Goal: Information Seeking & Learning: Learn about a topic

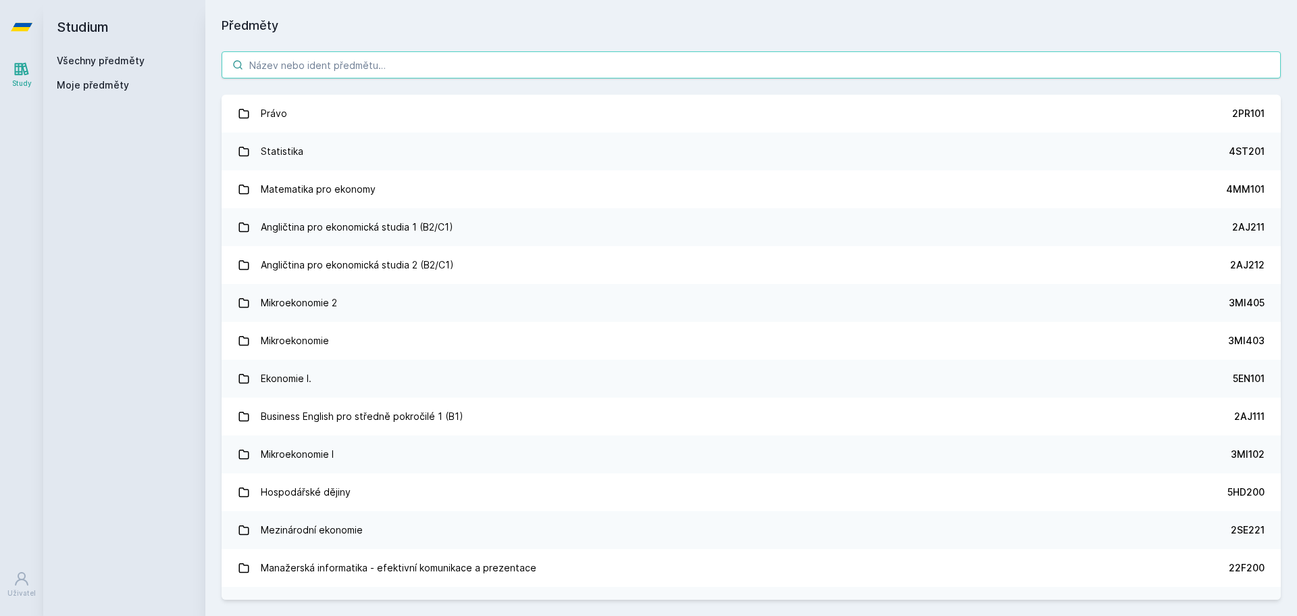
click at [399, 67] on input "search" at bounding box center [752, 64] width 1060 height 27
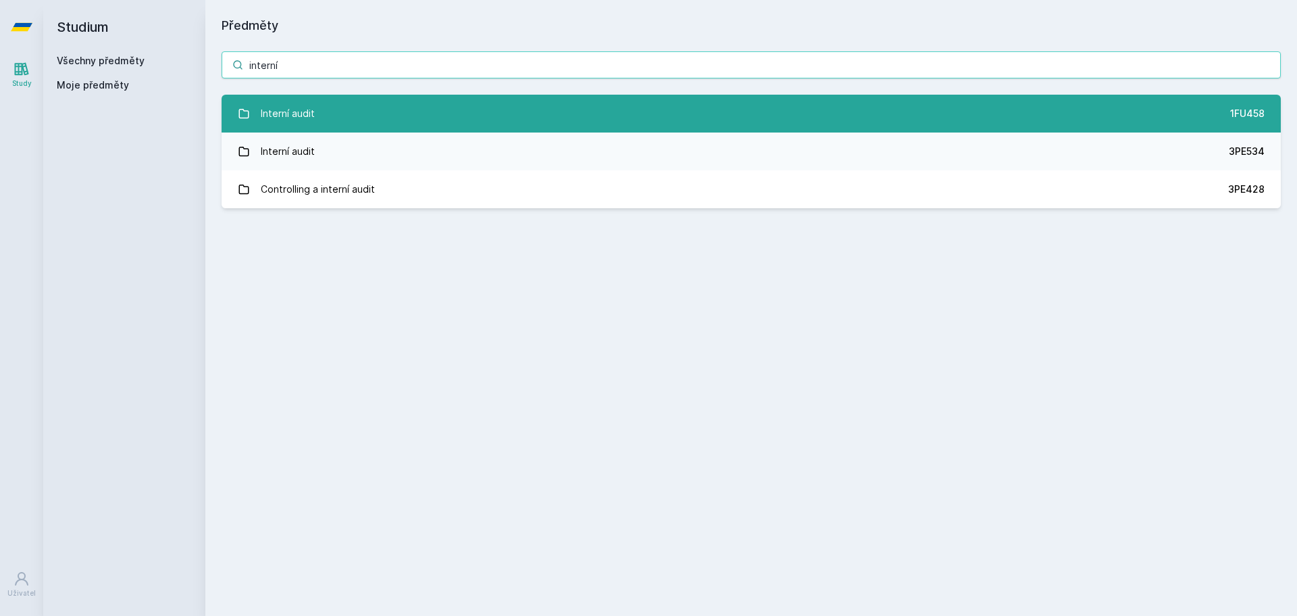
type input "interní"
click at [371, 99] on link "Interní audit 1FU458" at bounding box center [752, 114] width 1060 height 38
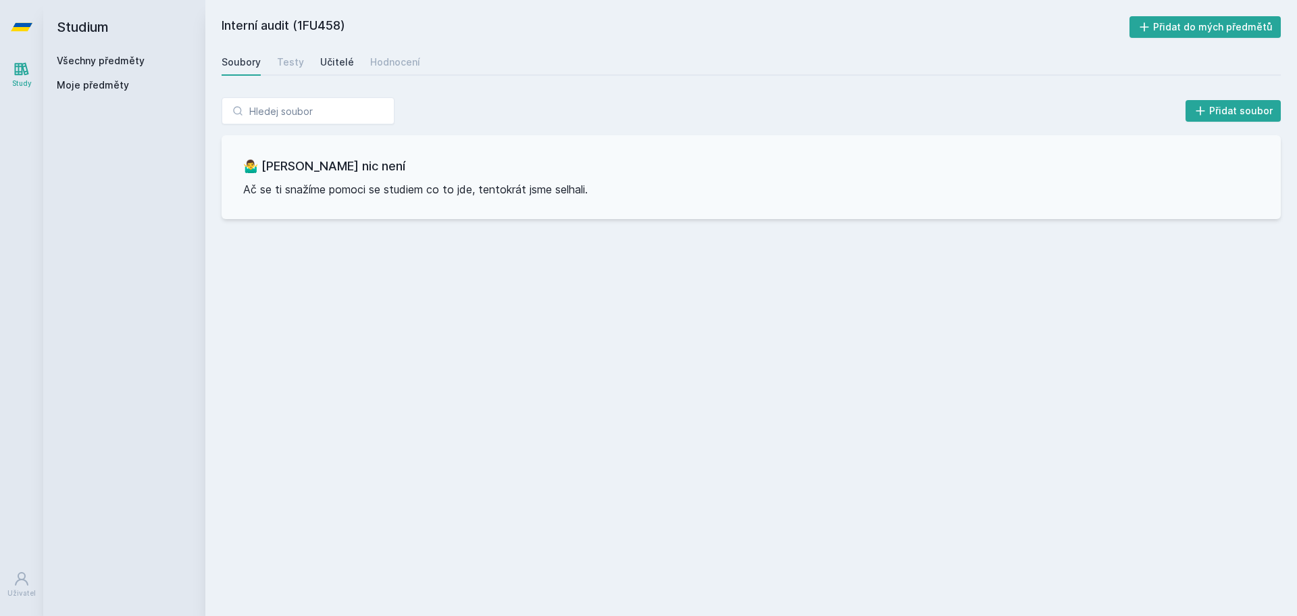
click at [339, 67] on div "Učitelé" at bounding box center [337, 62] width 34 height 14
click at [381, 65] on div "Hodnocení" at bounding box center [395, 62] width 50 height 14
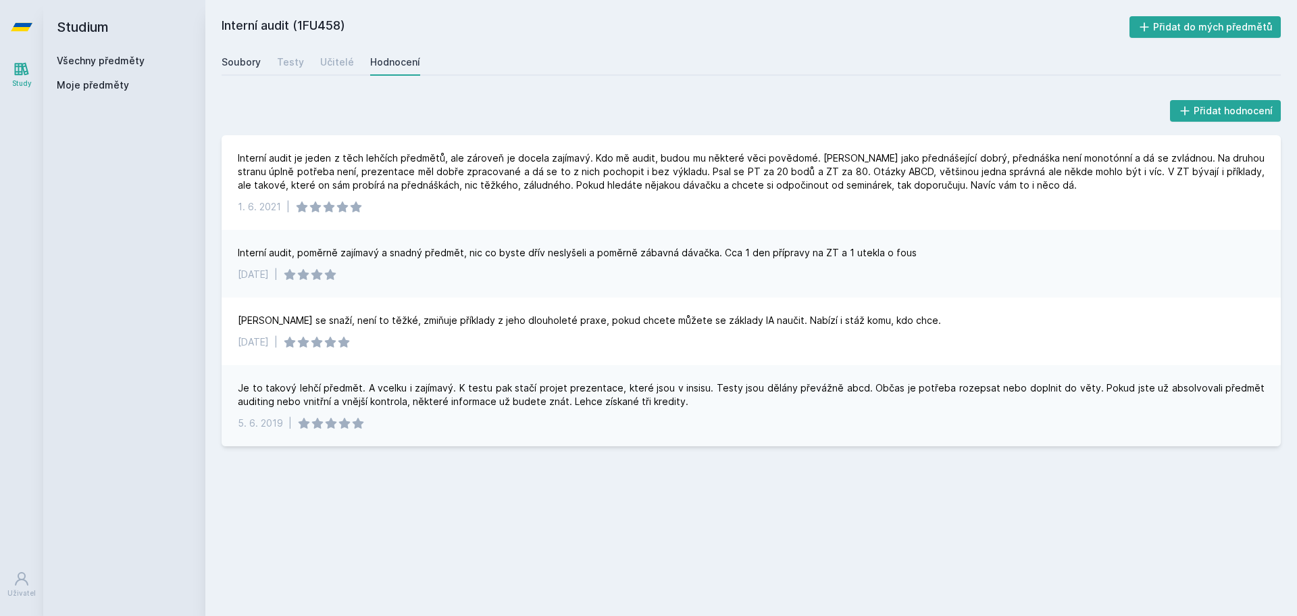
click at [247, 61] on div "Soubory" at bounding box center [241, 62] width 39 height 14
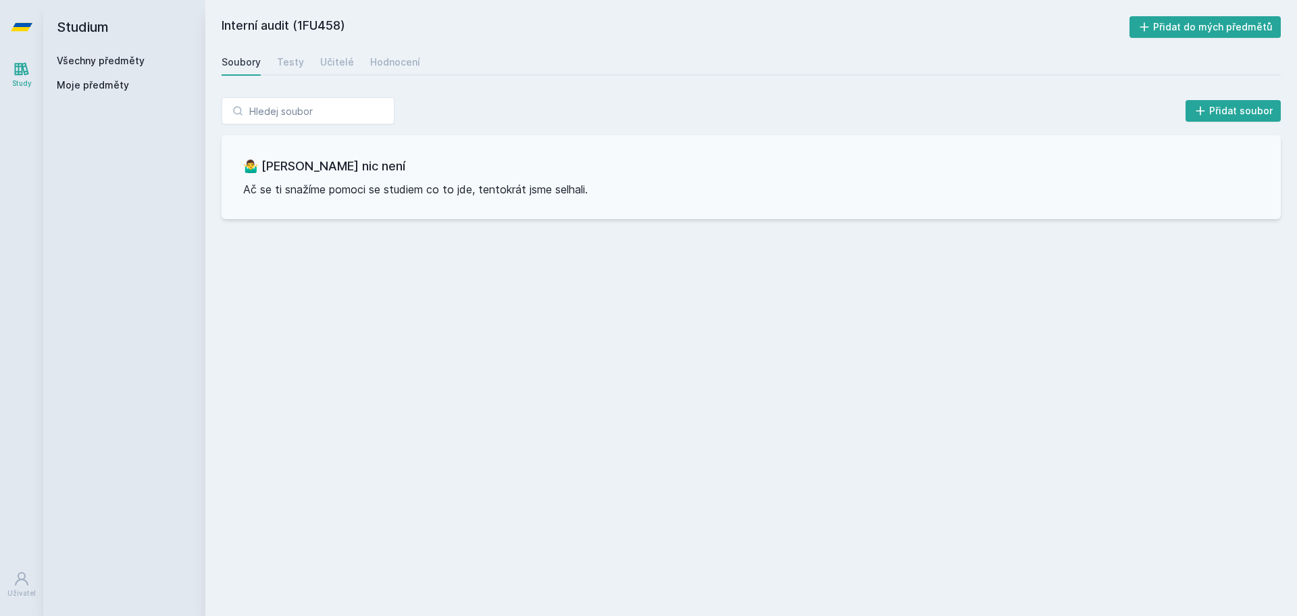
click at [78, 64] on link "Všechny předměty" at bounding box center [101, 60] width 88 height 11
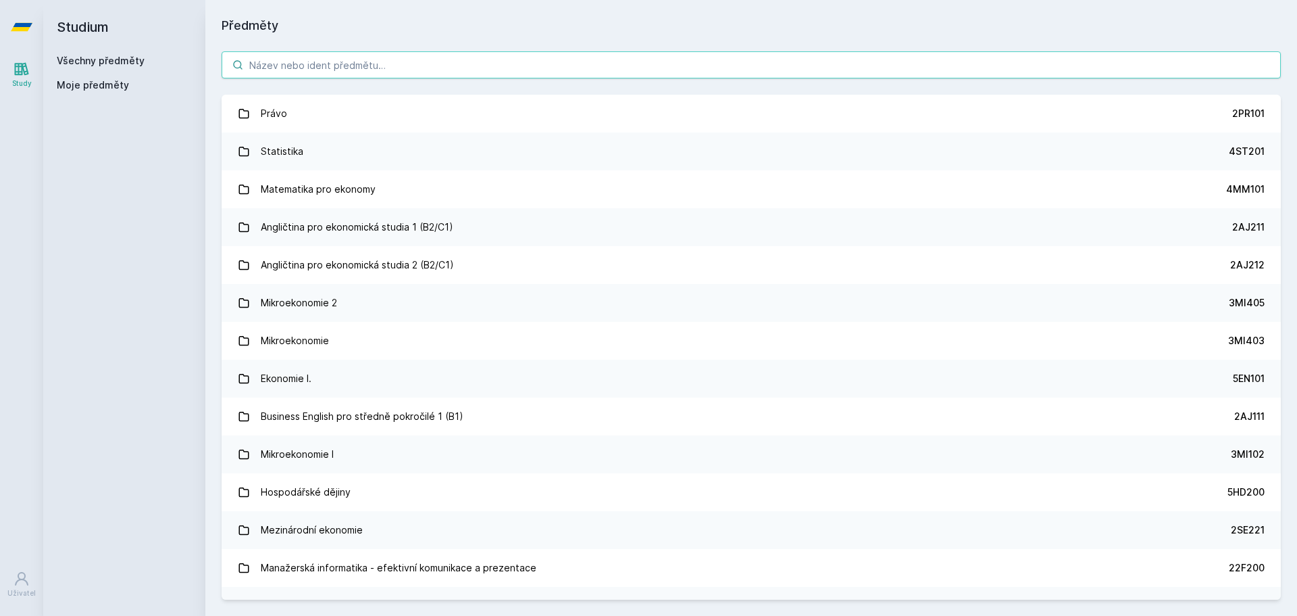
click at [264, 77] on input "search" at bounding box center [752, 64] width 1060 height 27
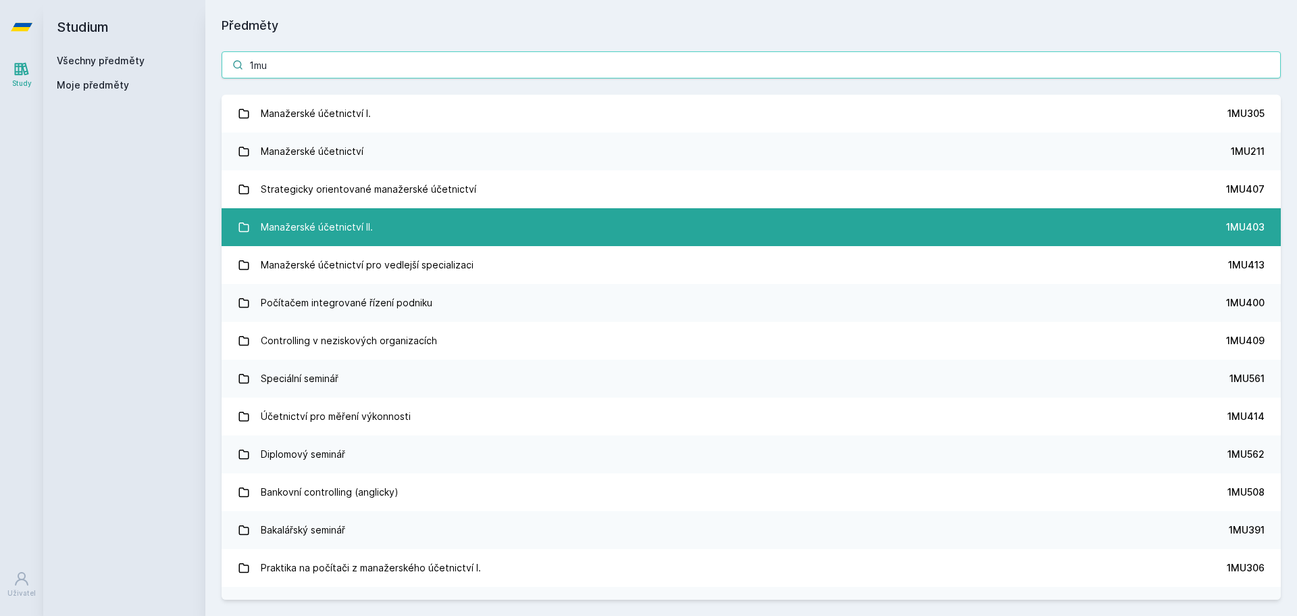
type input "1mu"
click at [366, 229] on div "Manažerské účetnictví II." at bounding box center [317, 227] width 112 height 27
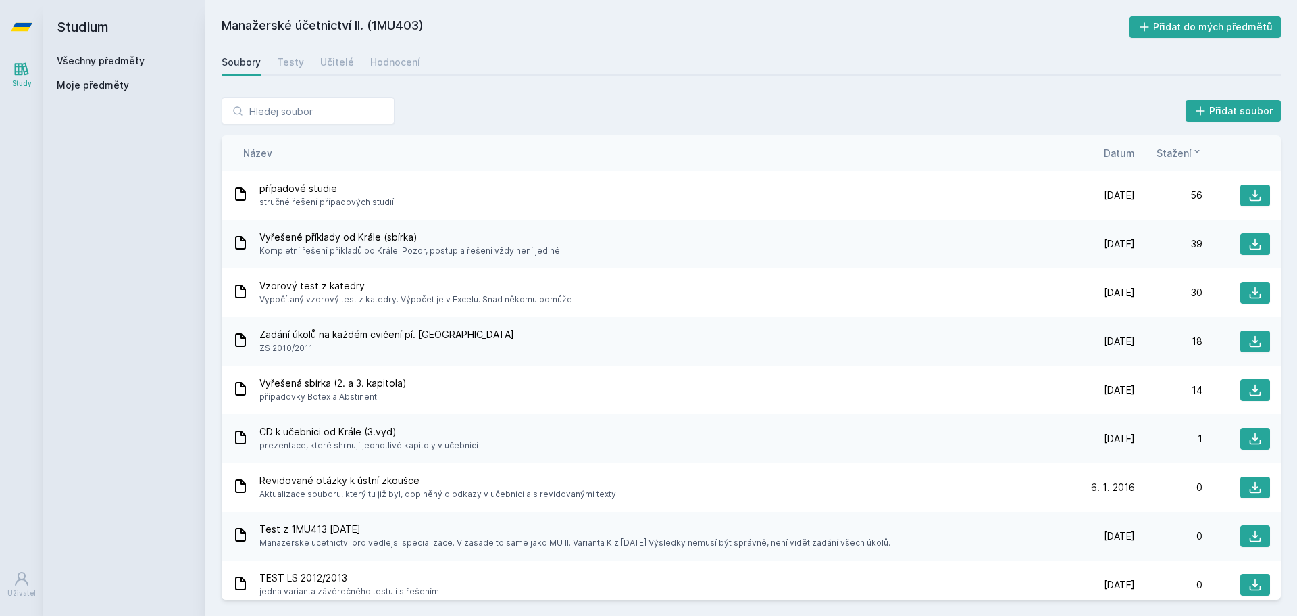
click at [1117, 158] on span "Datum" at bounding box center [1119, 153] width 31 height 14
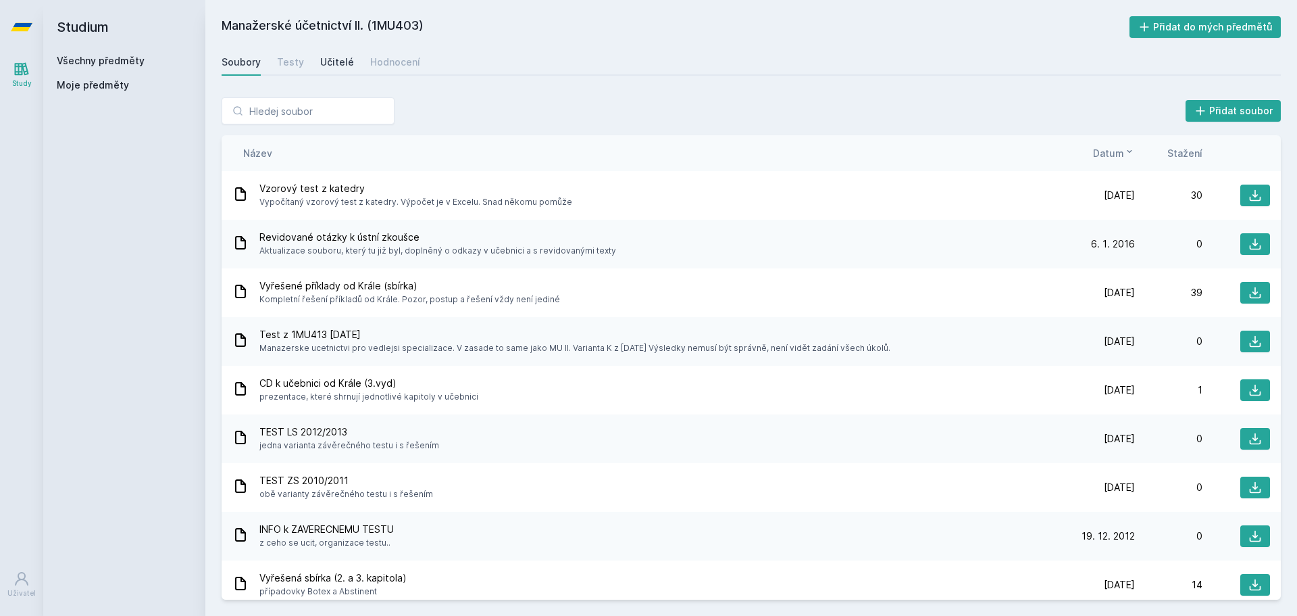
click at [342, 62] on div "Učitelé" at bounding box center [337, 62] width 34 height 14
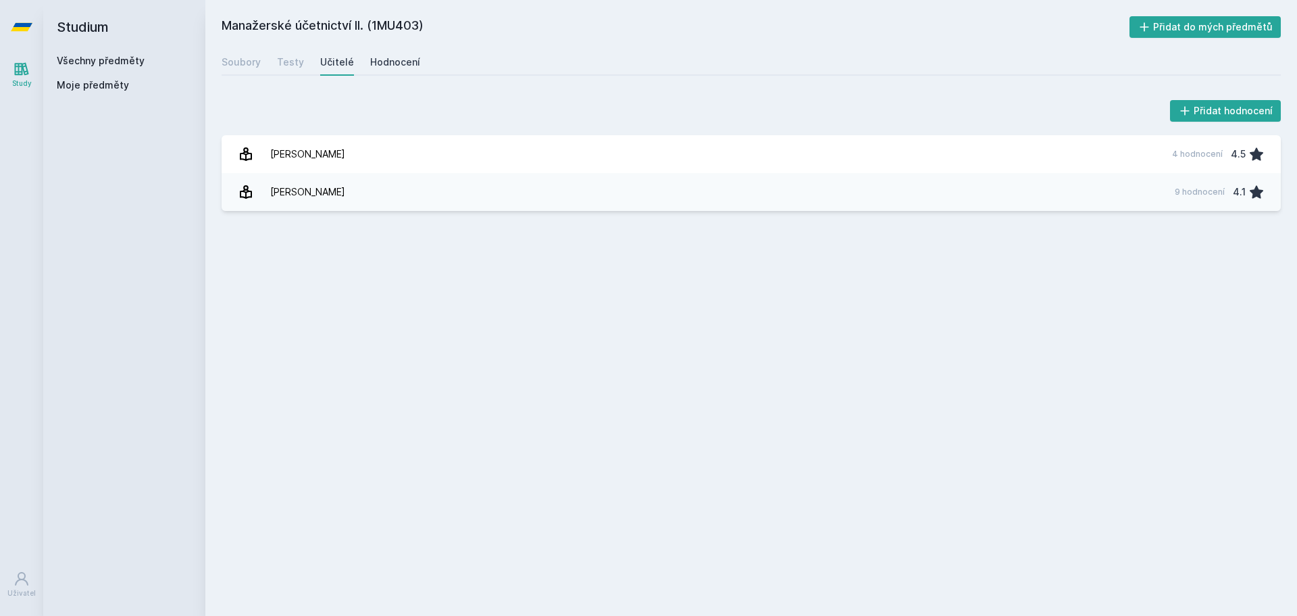
click at [373, 59] on div "Hodnocení" at bounding box center [395, 62] width 50 height 14
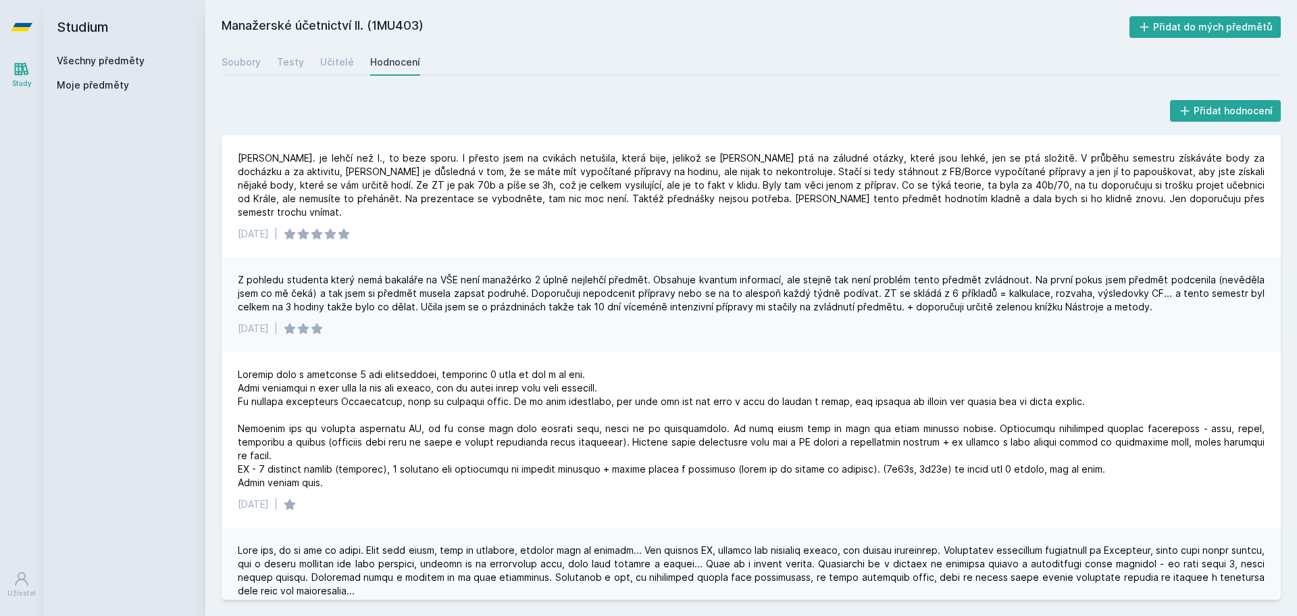
click at [92, 63] on link "Všechny předměty" at bounding box center [101, 60] width 88 height 11
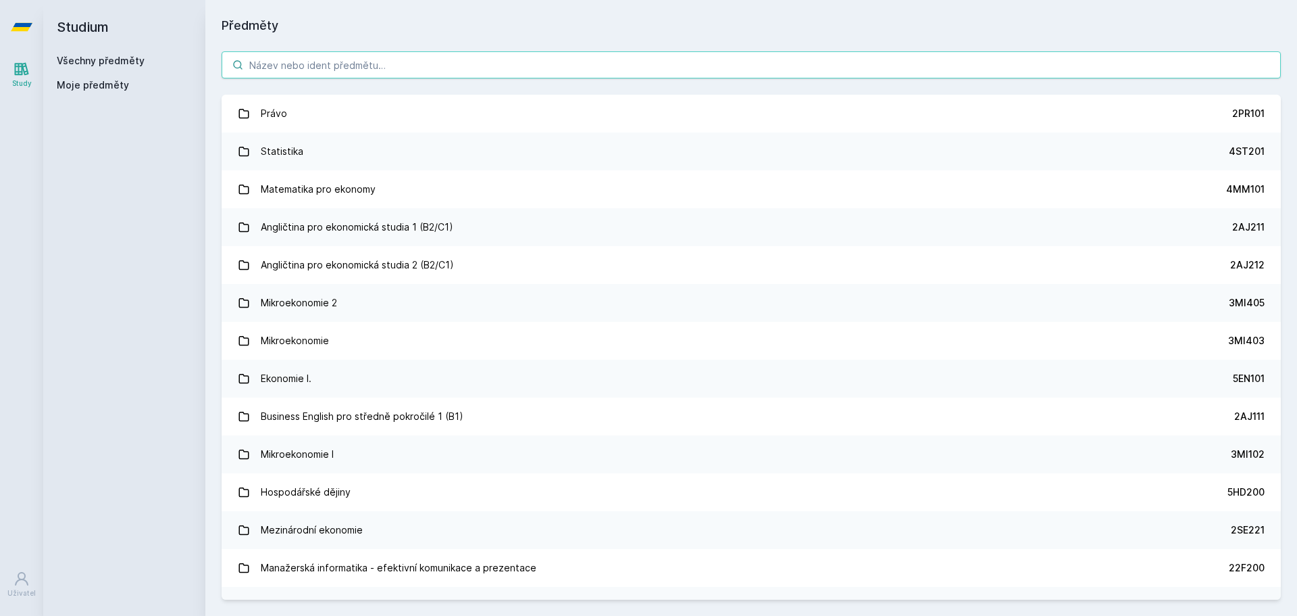
click at [370, 61] on input "search" at bounding box center [752, 64] width 1060 height 27
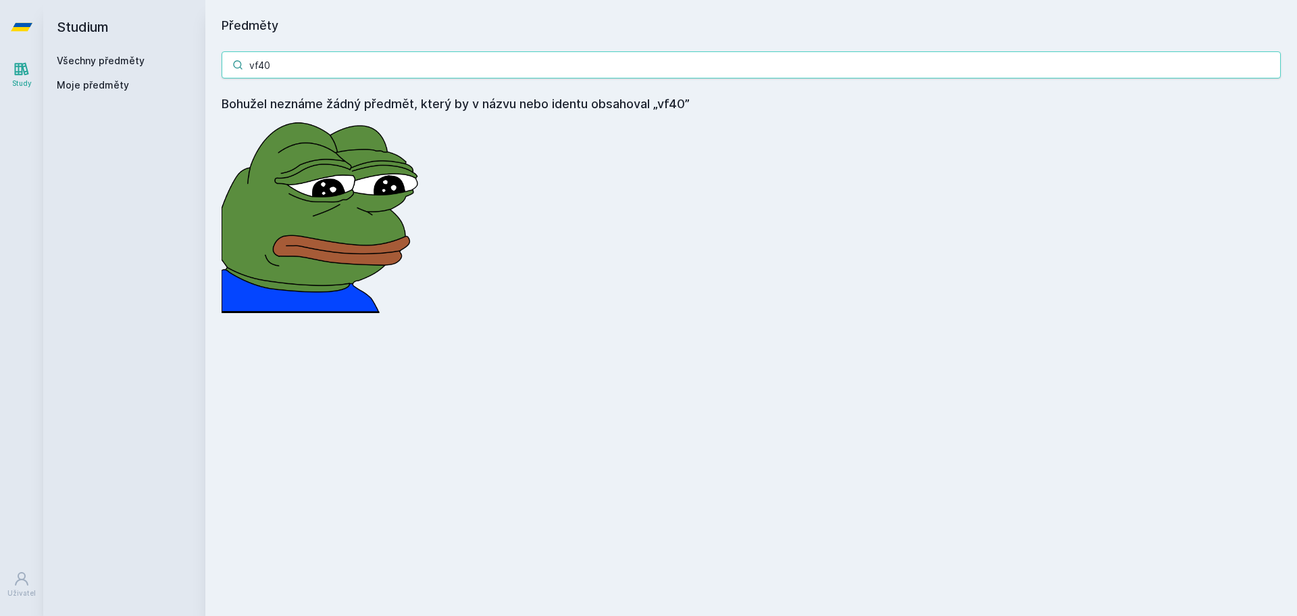
click at [249, 66] on input "vf40" at bounding box center [752, 64] width 1060 height 27
drag, startPoint x: 321, startPoint y: 60, endPoint x: 178, endPoint y: 57, distance: 143.3
click at [178, 59] on div "Studium Všechny předměty Moje předměty Předměty 1vf40 Bohužel neznáme žádný pře…" at bounding box center [670, 308] width 1254 height 616
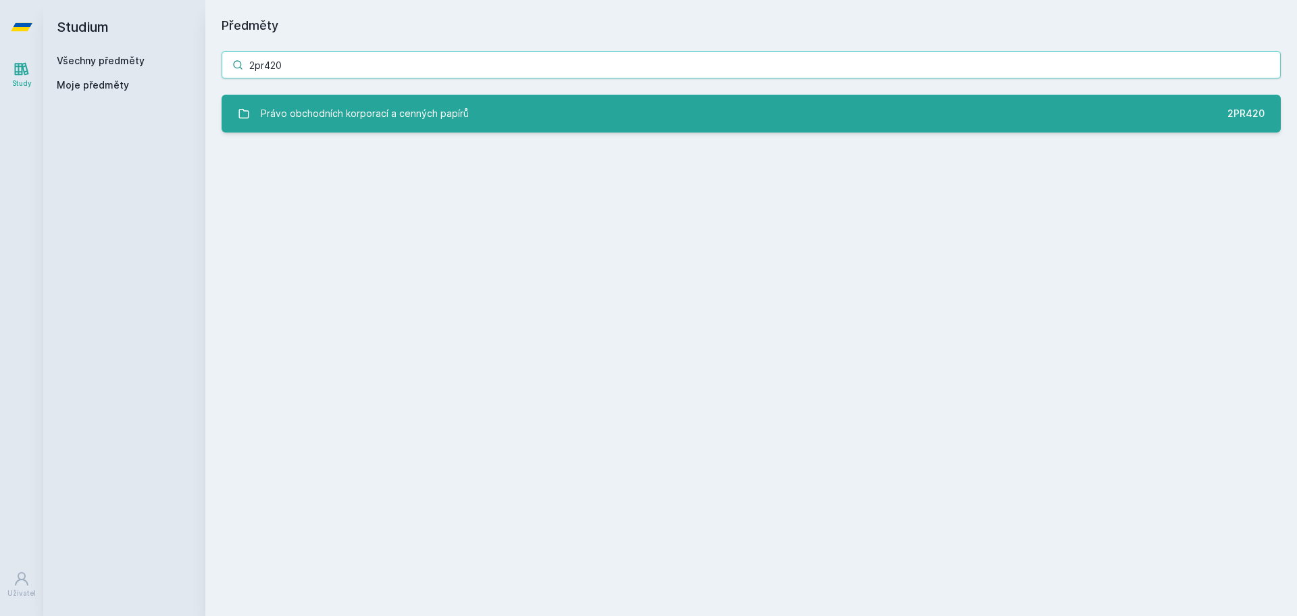
type input "2pr420"
click at [430, 117] on div "Právo obchodních korporací a cenných papírů" at bounding box center [365, 113] width 208 height 27
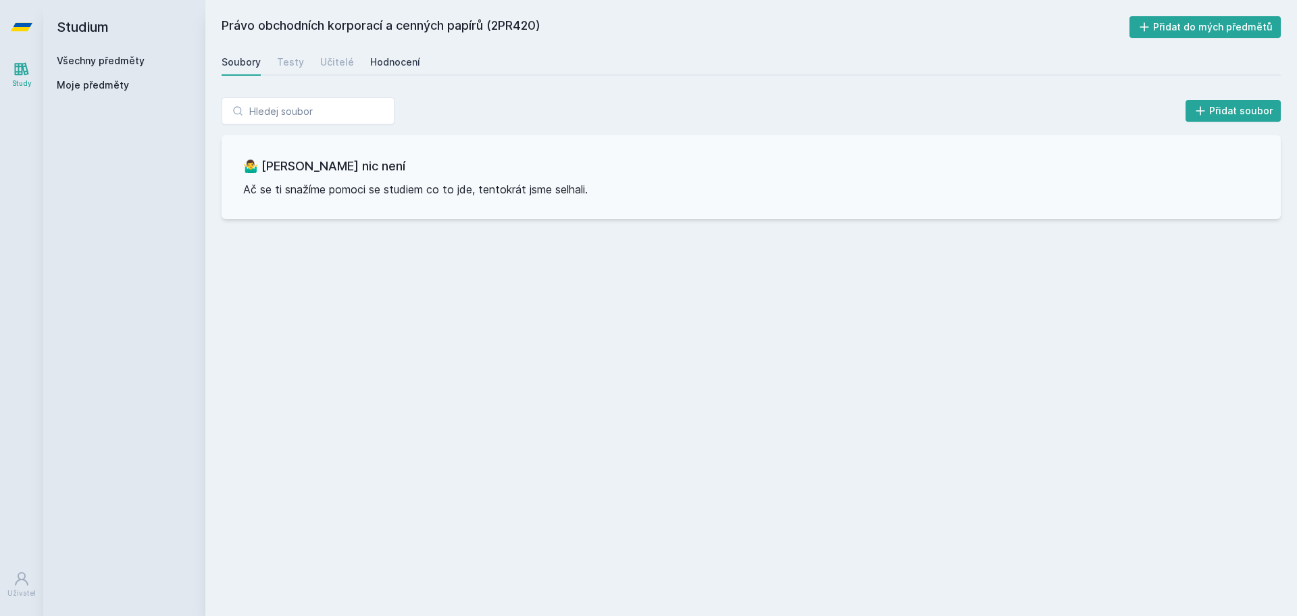
click at [397, 72] on link "Hodnocení" at bounding box center [395, 62] width 50 height 27
